Goal: Information Seeking & Learning: Learn about a topic

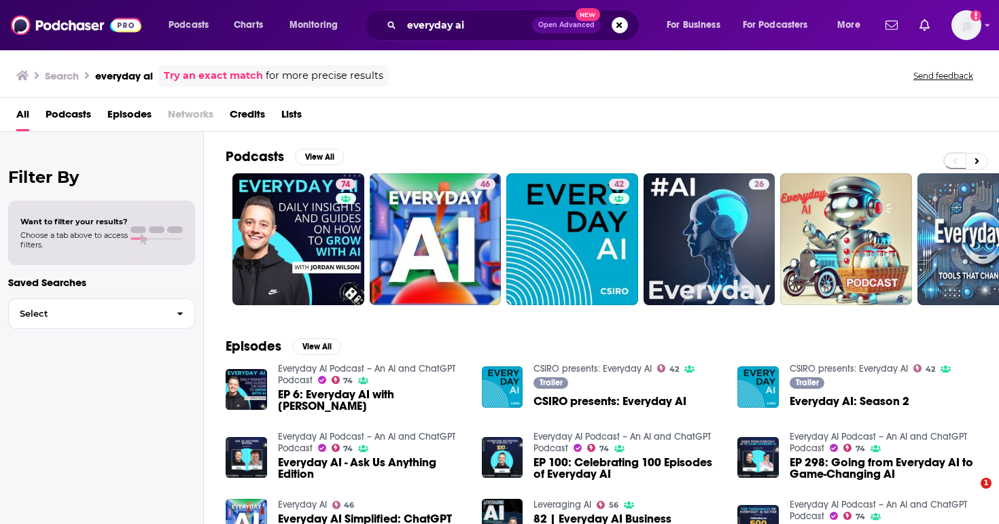
click at [452, 37] on div "everyday ai Open Advanced New" at bounding box center [501, 25] width 275 height 31
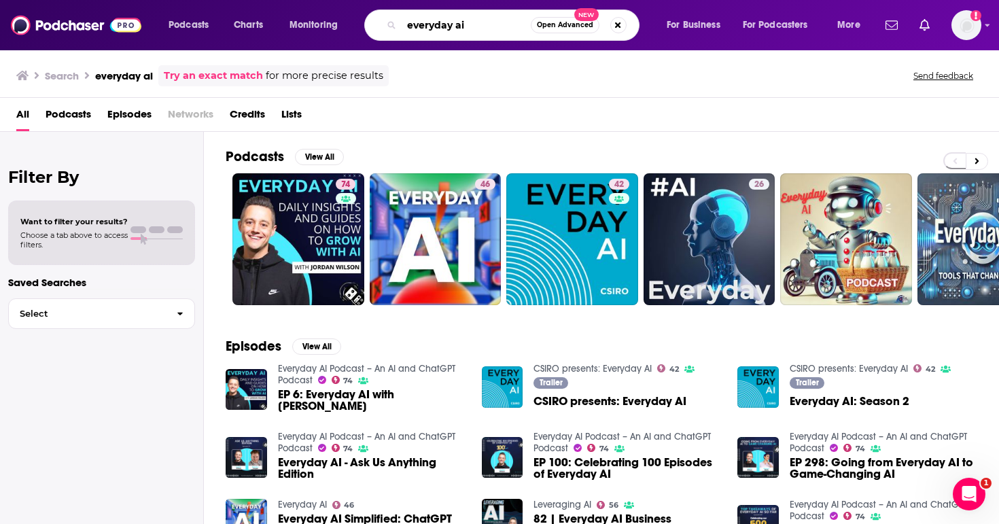
drag, startPoint x: 479, startPoint y: 27, endPoint x: 342, endPoint y: 27, distance: 136.6
click at [342, 27] on div "Podcasts Charts Monitoring everyday ai Open Advanced New For Business For Podca…" at bounding box center [516, 25] width 714 height 31
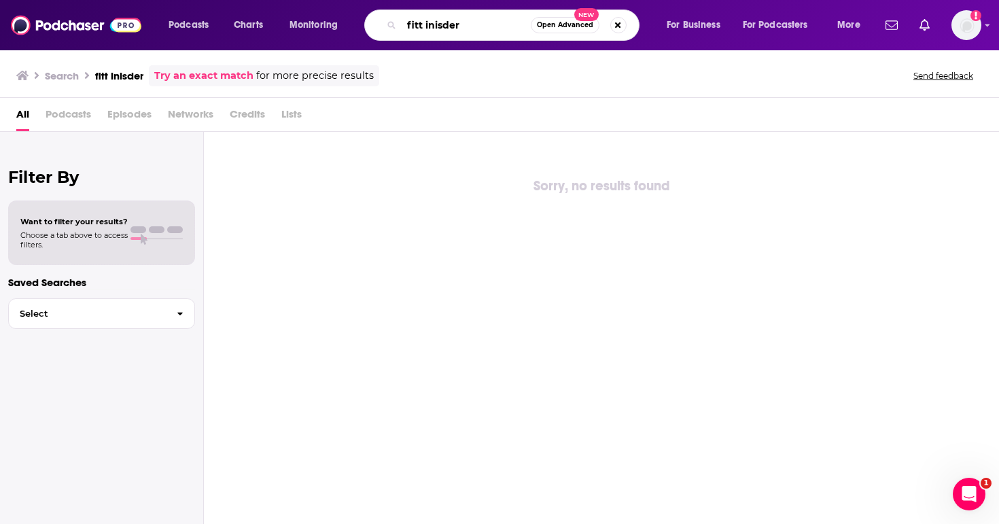
click at [437, 22] on input "fitt inisder" at bounding box center [466, 25] width 129 height 22
type input "fitt insider"
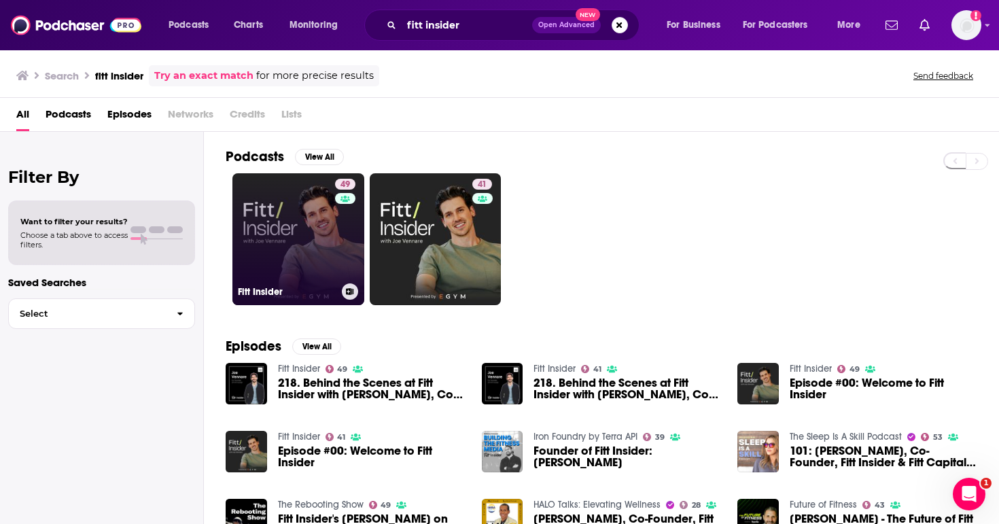
click at [267, 275] on link "49 Fitt Insider" at bounding box center [298, 239] width 132 height 132
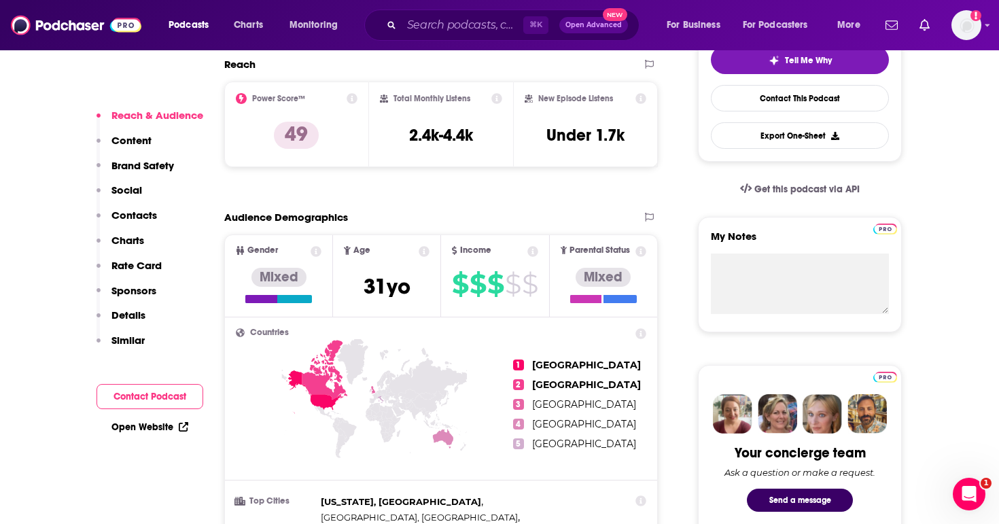
scroll to position [338, 0]
